Goal: Transaction & Acquisition: Purchase product/service

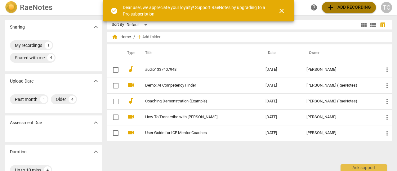
click at [329, 9] on span "add Add recording" at bounding box center [349, 7] width 44 height 7
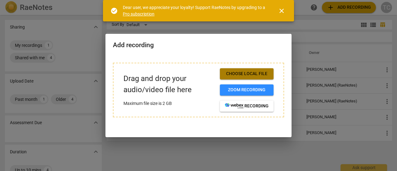
click at [253, 71] on span "Choose local file" at bounding box center [247, 74] width 44 height 6
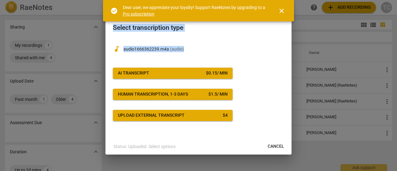
drag, startPoint x: 292, startPoint y: 101, endPoint x: 288, endPoint y: 133, distance: 32.3
click at [288, 133] on div "Select transcription type audiotrack audio1666362239.m4a ( audio ) AI Transcrip…" at bounding box center [198, 85] width 397 height 171
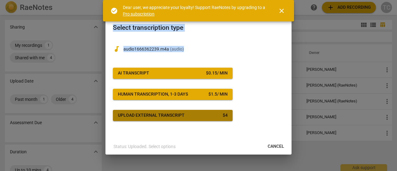
click at [185, 119] on div "Upload external transcript" at bounding box center [151, 115] width 67 height 6
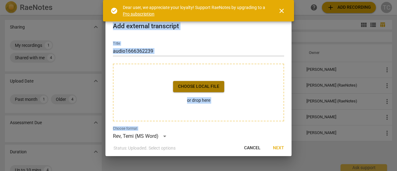
click at [202, 87] on span "Choose local file" at bounding box center [198, 87] width 41 height 6
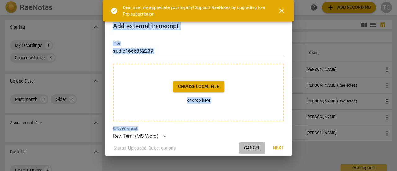
click at [246, 145] on span "Cancel" at bounding box center [252, 148] width 16 height 6
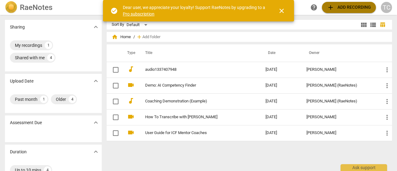
click at [361, 7] on span "add Add recording" at bounding box center [349, 7] width 44 height 7
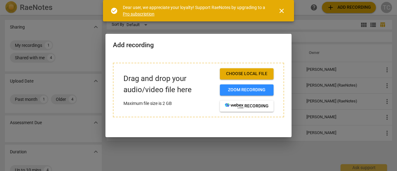
click at [234, 71] on span "Choose local file" at bounding box center [247, 74] width 44 height 6
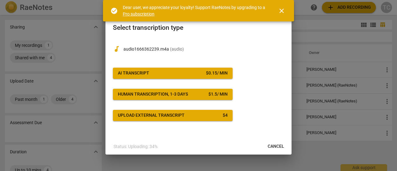
click at [189, 70] on button "AI Transcript $ 0.15 / min" at bounding box center [173, 73] width 120 height 11
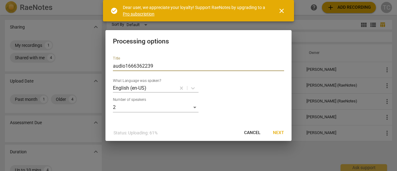
drag, startPoint x: 174, startPoint y: 65, endPoint x: 94, endPoint y: 72, distance: 80.4
click at [94, 72] on div "Processing options Title audio1666362239 What Language was spoken? English (en-…" at bounding box center [198, 85] width 397 height 171
type input "Coaching with [PERSON_NAME][DATE]"
click at [278, 136] on span "Next" at bounding box center [278, 133] width 11 height 6
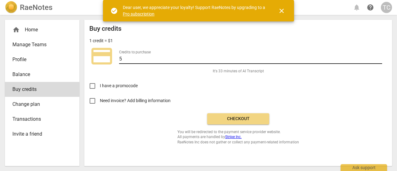
click at [196, 62] on input "5" at bounding box center [250, 59] width 263 height 9
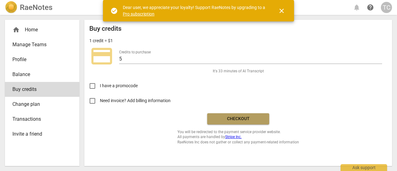
click at [225, 122] on span "Checkout" at bounding box center [238, 119] width 52 height 6
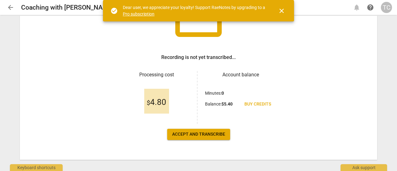
scroll to position [77, 0]
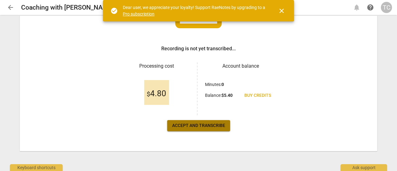
click at [222, 120] on button "Accept and transcribe" at bounding box center [198, 125] width 63 height 11
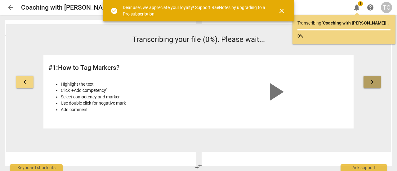
click at [370, 85] on span "keyboard_arrow_right" at bounding box center [372, 81] width 7 height 7
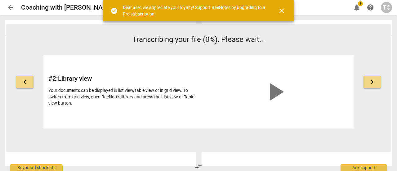
click at [370, 85] on span "keyboard_arrow_right" at bounding box center [372, 81] width 7 height 7
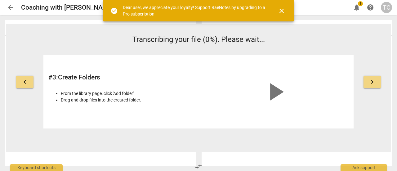
click at [370, 85] on span "keyboard_arrow_right" at bounding box center [372, 81] width 7 height 7
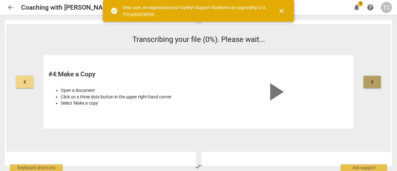
click at [370, 85] on span "keyboard_arrow_right" at bounding box center [372, 81] width 7 height 7
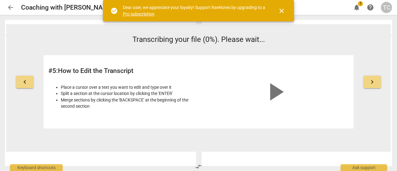
click at [370, 85] on span "keyboard_arrow_right" at bounding box center [372, 81] width 7 height 7
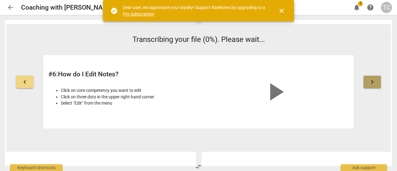
click at [370, 85] on span "keyboard_arrow_right" at bounding box center [372, 81] width 7 height 7
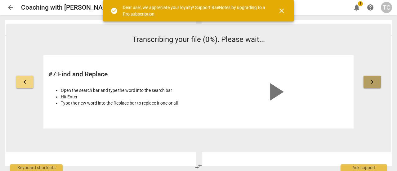
click at [370, 85] on span "keyboard_arrow_right" at bounding box center [372, 81] width 7 height 7
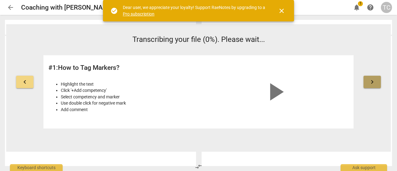
click at [370, 85] on span "keyboard_arrow_right" at bounding box center [372, 81] width 7 height 7
